Goal: Navigation & Orientation: Find specific page/section

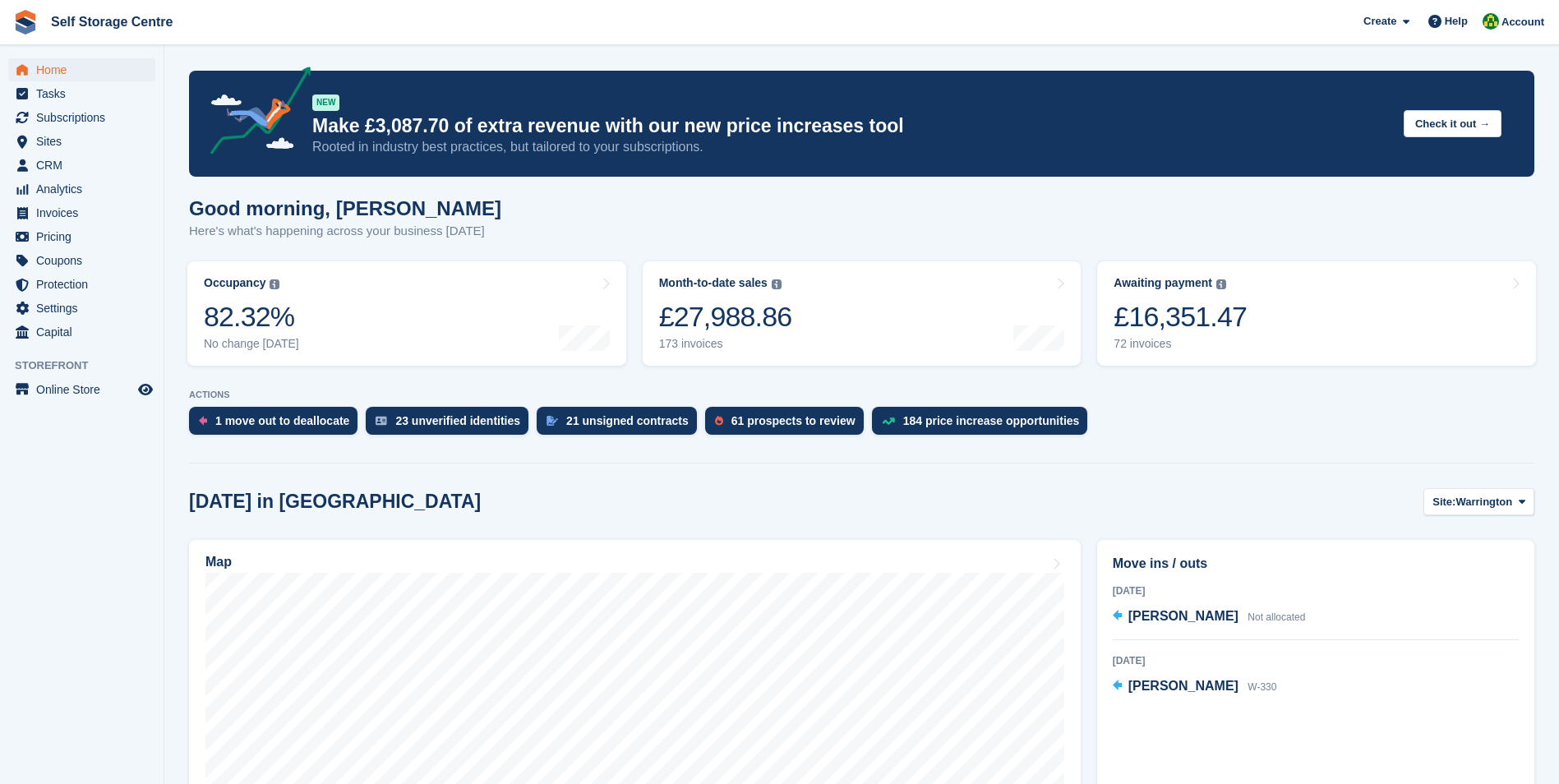
scroll to position [164, 0]
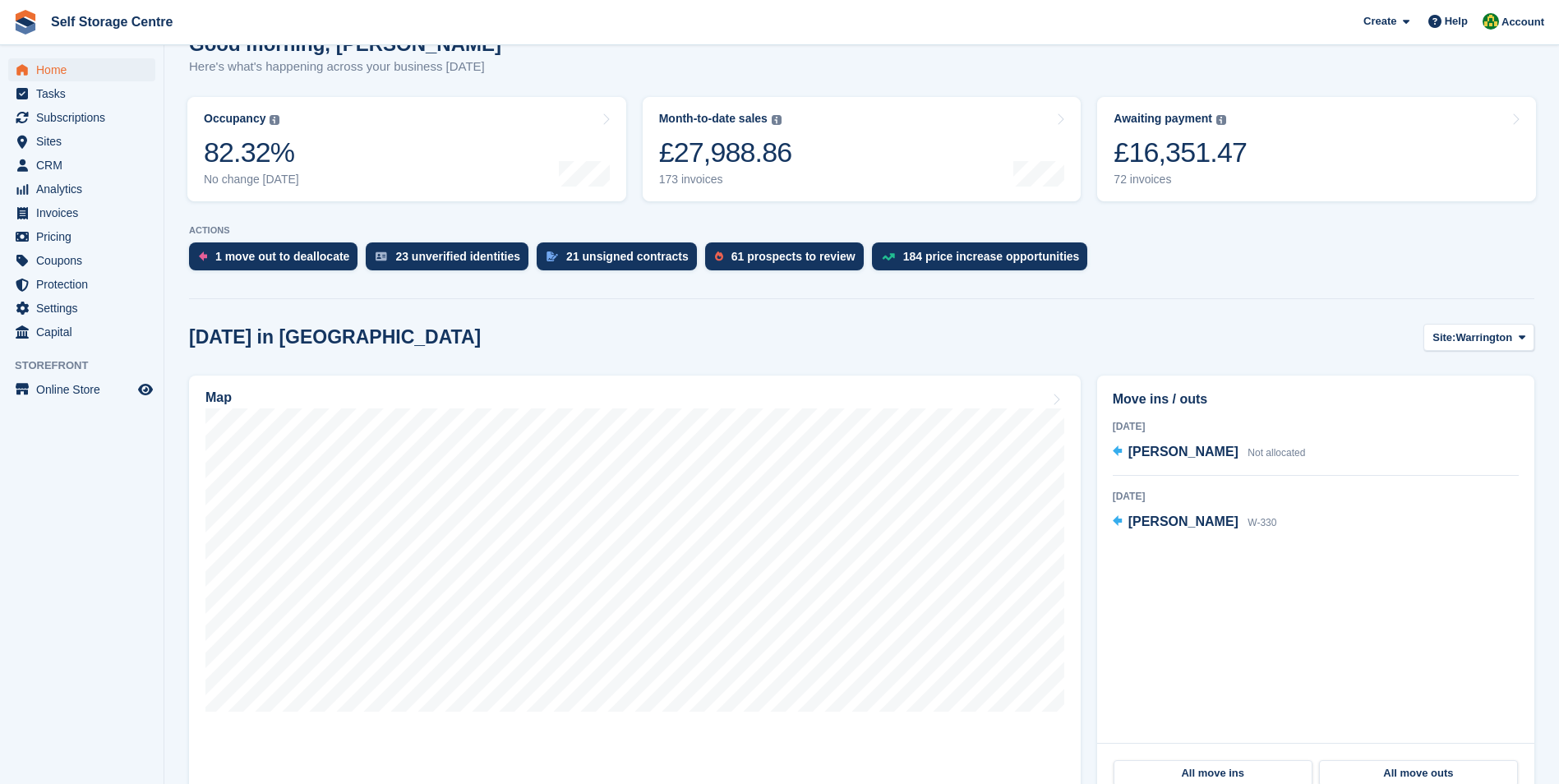
click at [72, 120] on span "Subscriptions" at bounding box center [85, 117] width 99 height 23
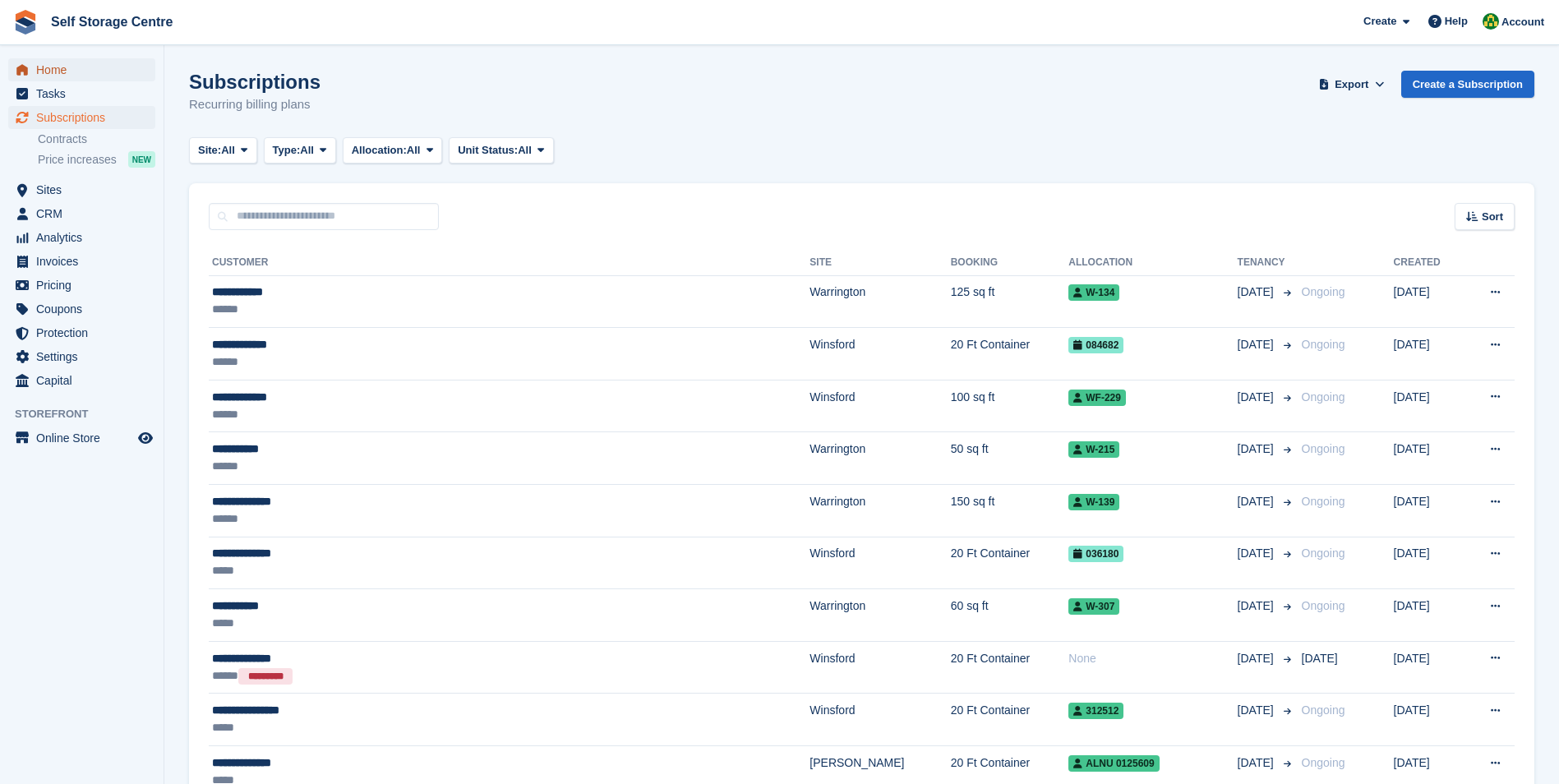
click at [57, 67] on span "Home" at bounding box center [85, 69] width 99 height 23
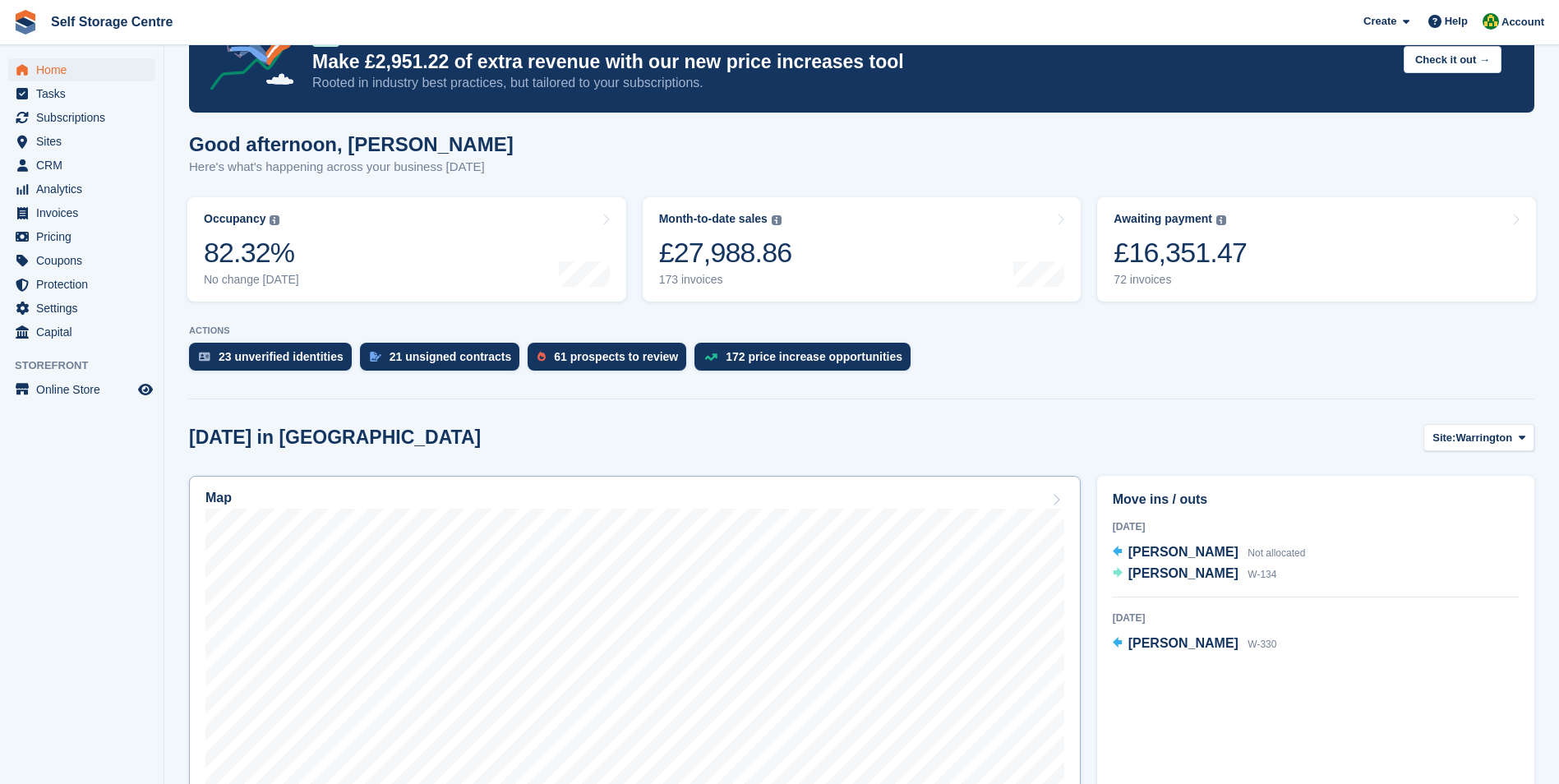
scroll to position [328, 0]
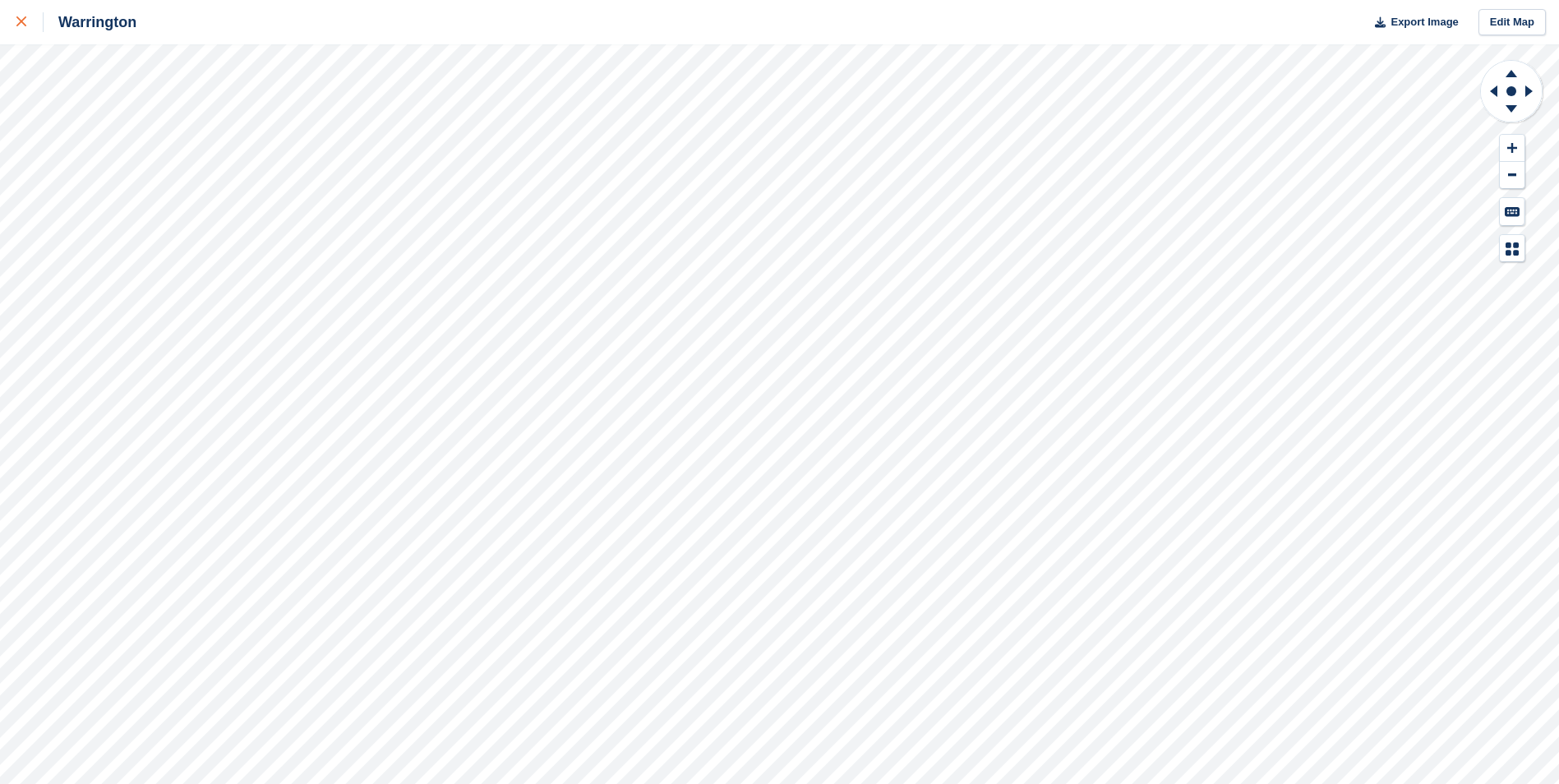
click at [24, 19] on icon at bounding box center [22, 22] width 10 height 10
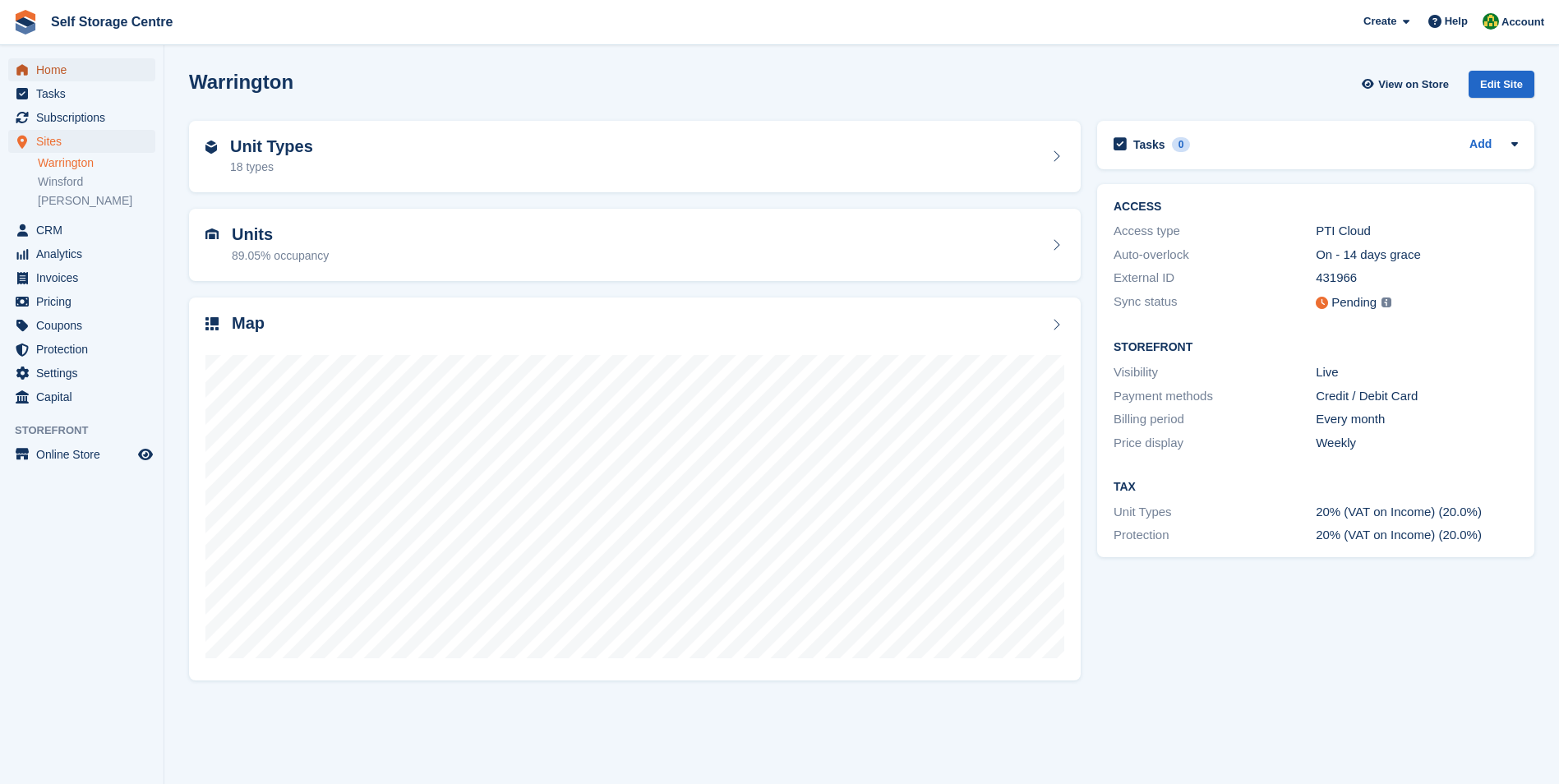
click at [60, 69] on span "Home" at bounding box center [85, 69] width 99 height 23
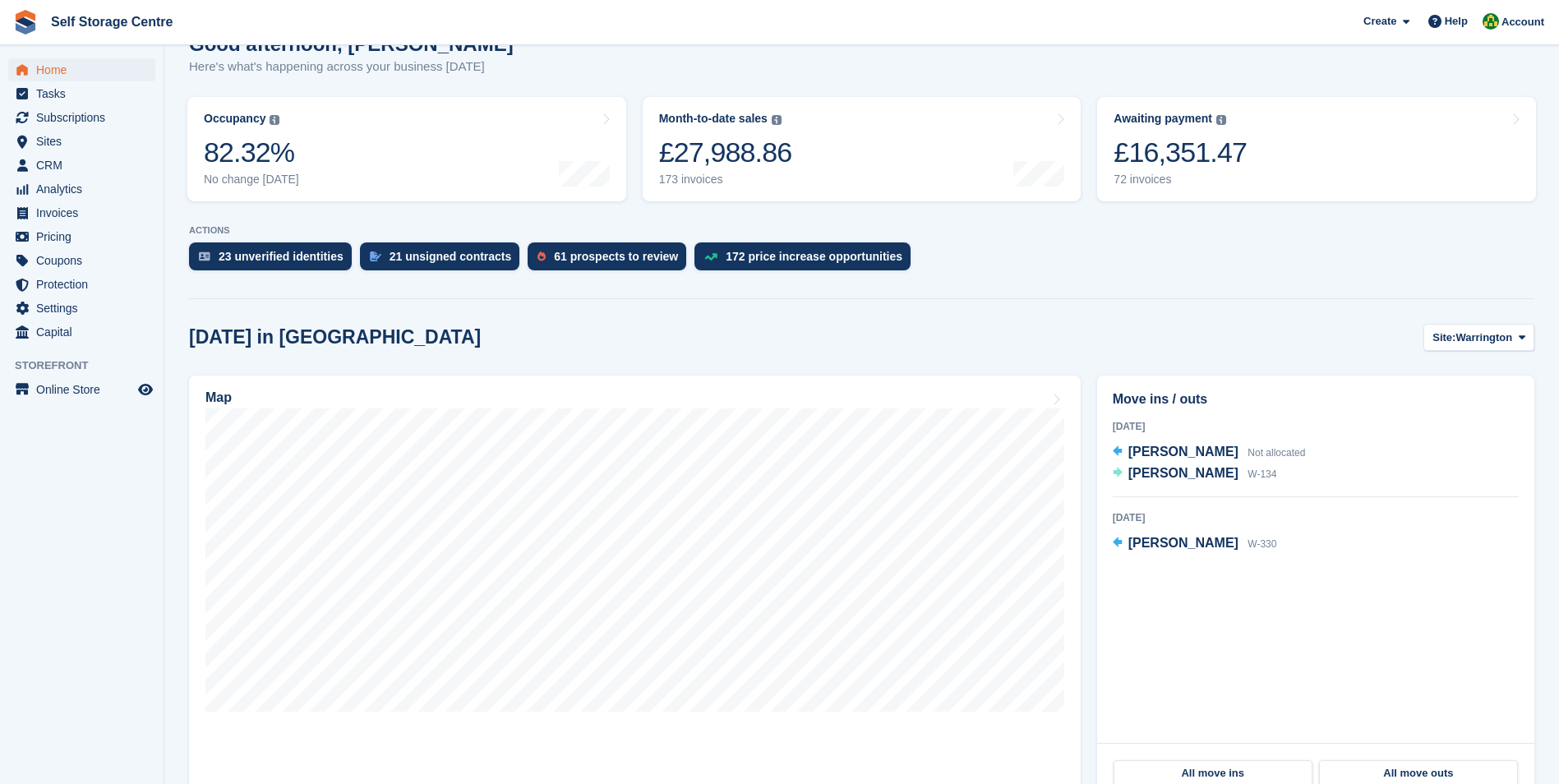
scroll to position [247, 0]
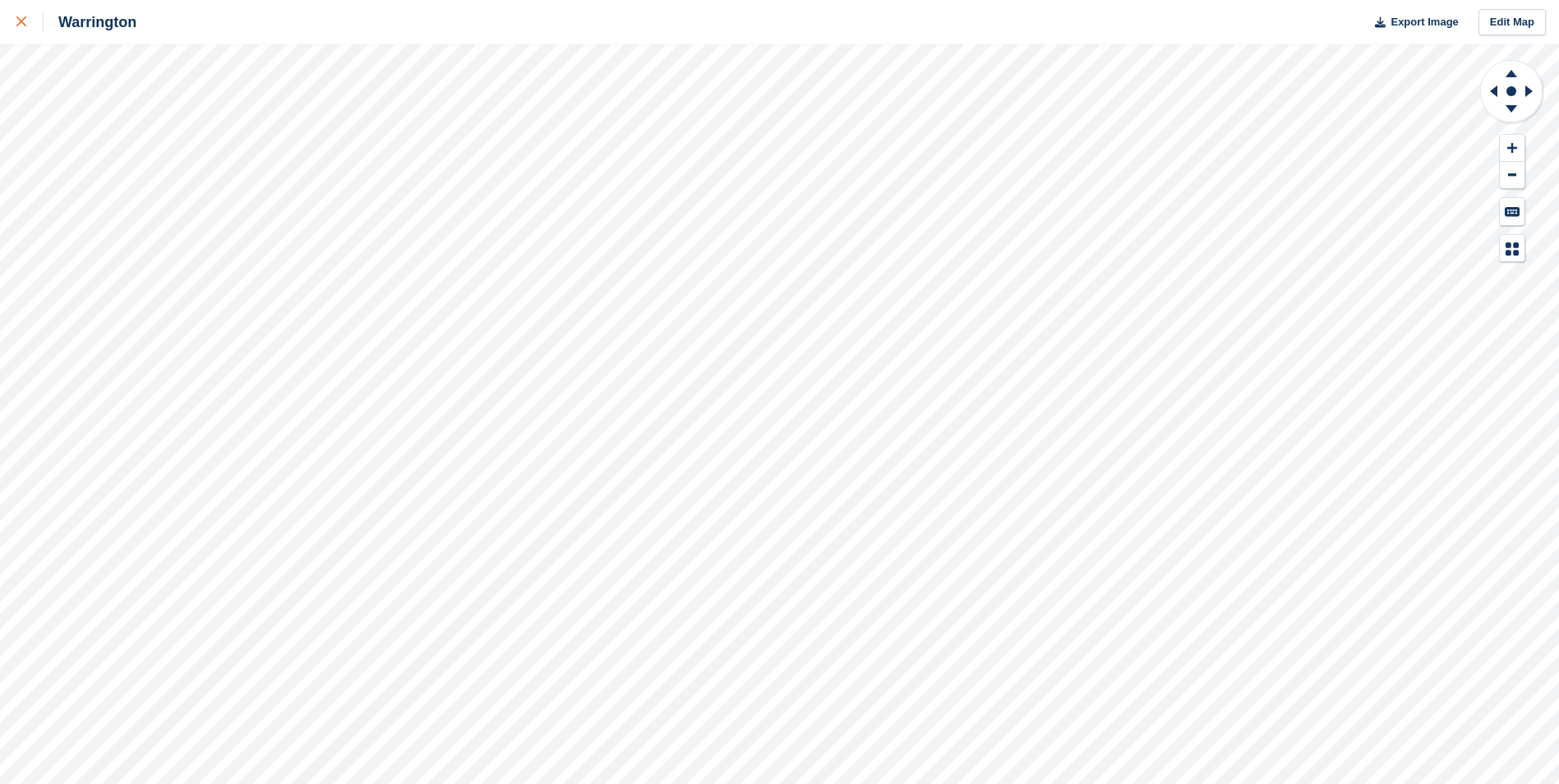
click at [19, 20] on icon at bounding box center [22, 22] width 10 height 10
